Goal: Transaction & Acquisition: Purchase product/service

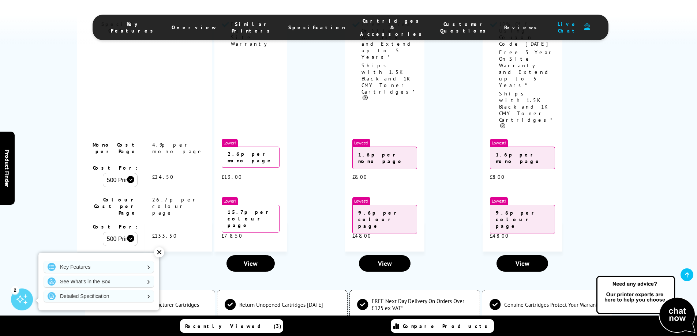
scroll to position [1843, 0]
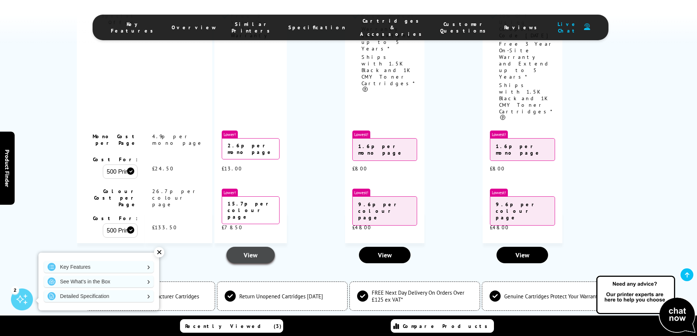
click at [258, 251] on span "View" at bounding box center [251, 255] width 14 height 8
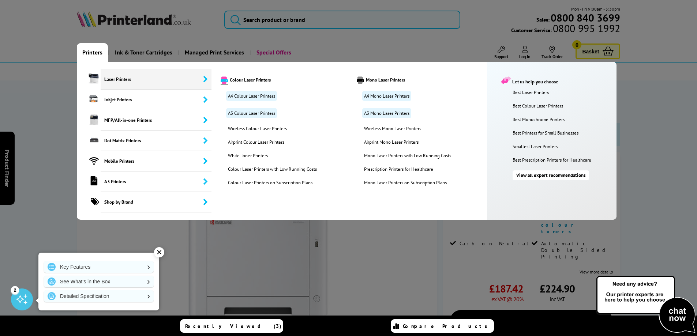
click at [238, 79] on link "Colour Laser Printers" at bounding box center [282, 79] width 135 height 7
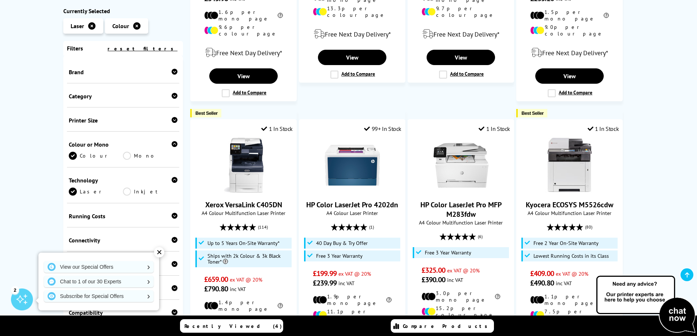
scroll to position [439, 0]
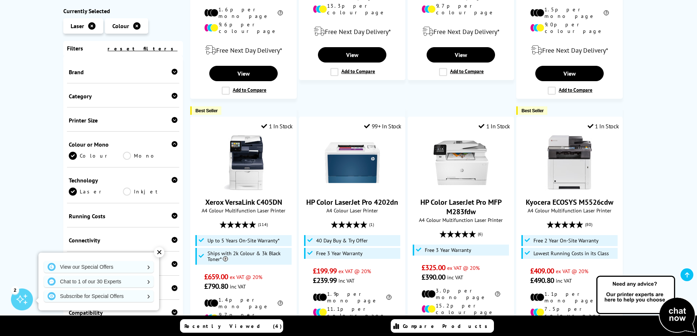
drag, startPoint x: 155, startPoint y: 255, endPoint x: 158, endPoint y: 251, distance: 4.9
click at [157, 253] on div "✕" at bounding box center [159, 252] width 10 height 10
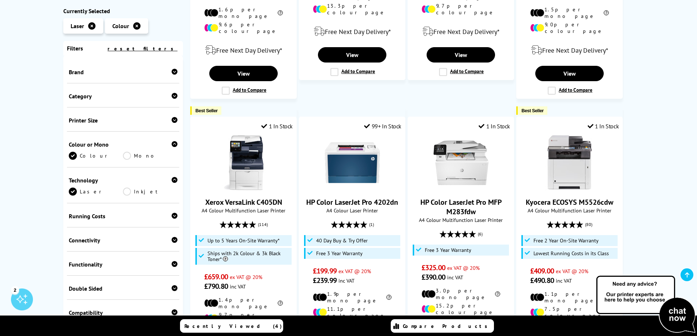
click at [146, 215] on div "Running Costs" at bounding box center [123, 216] width 109 height 7
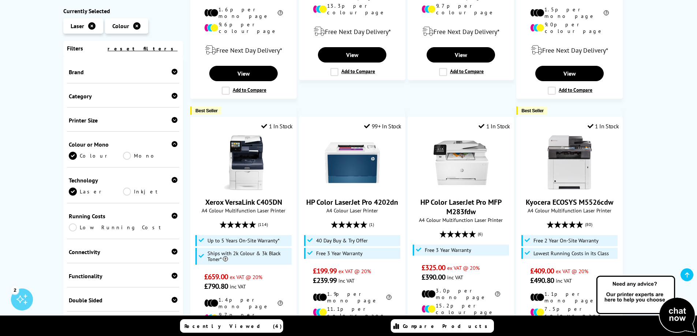
click at [103, 227] on link "Low Running Cost" at bounding box center [123, 228] width 109 height 8
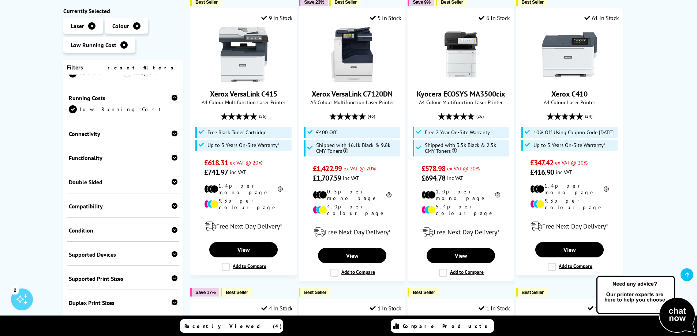
scroll to position [146, 0]
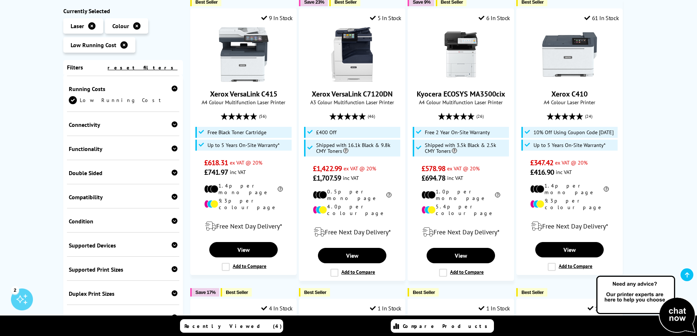
click at [121, 200] on div "Compatibility" at bounding box center [123, 197] width 109 height 7
click at [121, 198] on div "Compatibility" at bounding box center [123, 197] width 109 height 7
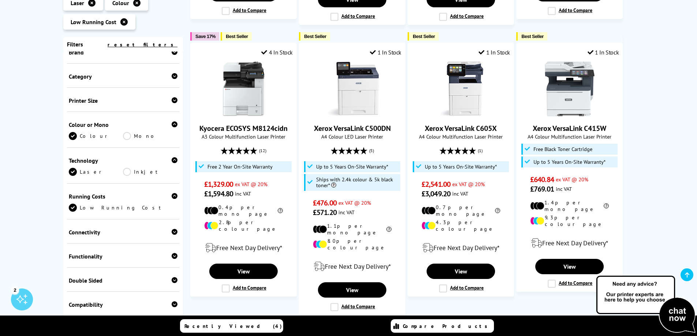
scroll to position [0, 0]
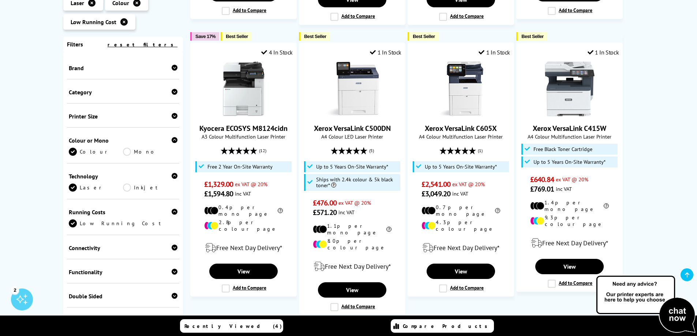
click at [155, 89] on div "Category" at bounding box center [123, 92] width 109 height 7
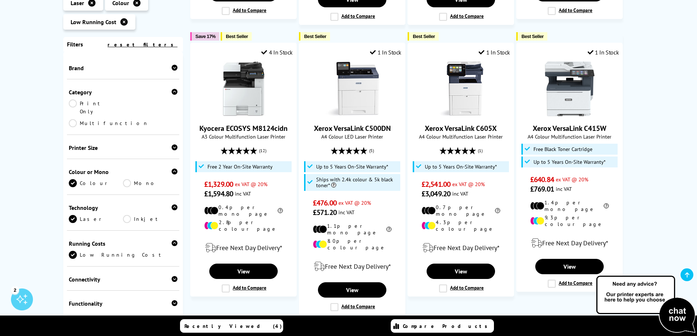
click at [75, 100] on link "Print Only" at bounding box center [96, 108] width 55 height 16
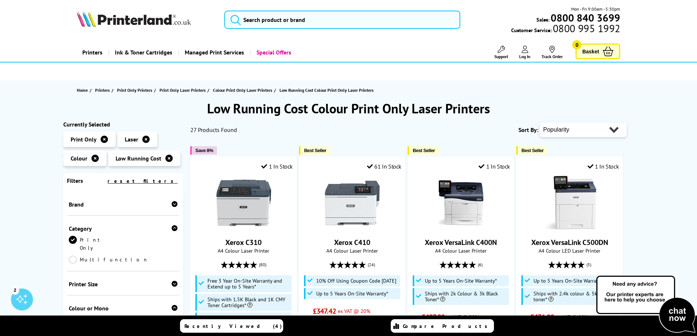
click at [556, 131] on select "Popularity Rating Price - Low to High Price - High to Low Running Costs - Low t…" at bounding box center [583, 130] width 87 height 15
select select "Price Ascending"
click at [540, 123] on select "Popularity Rating Price - Low to High Price - High to Low Running Costs - Low t…" at bounding box center [583, 130] width 87 height 15
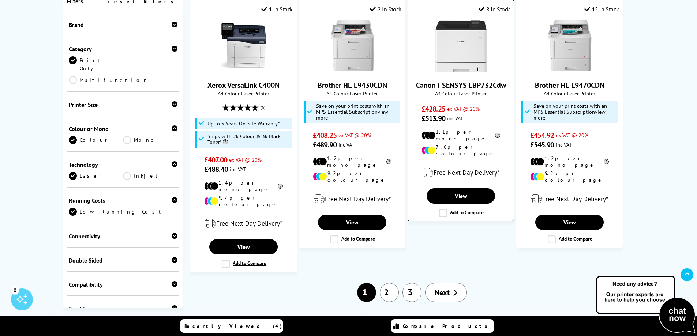
scroll to position [768, 0]
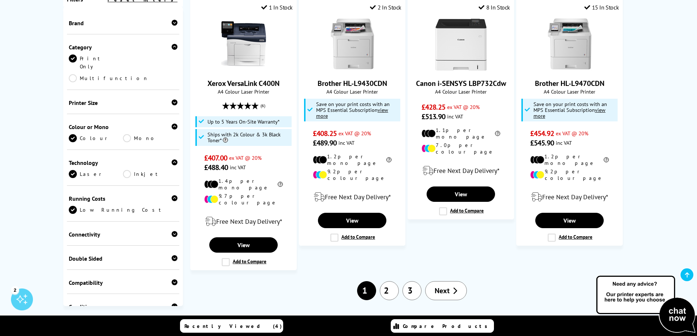
click at [390, 281] on link "2" at bounding box center [389, 290] width 19 height 19
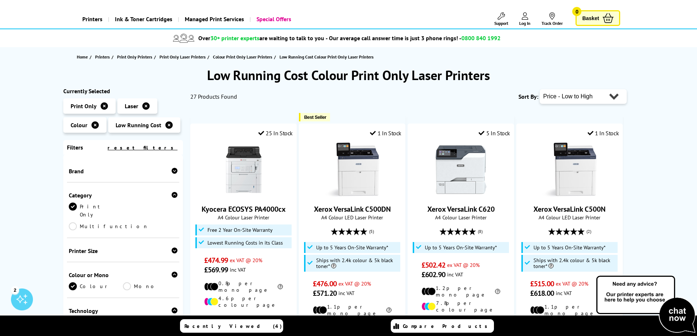
scroll to position [73, 0]
